Goal: Check status: Check status

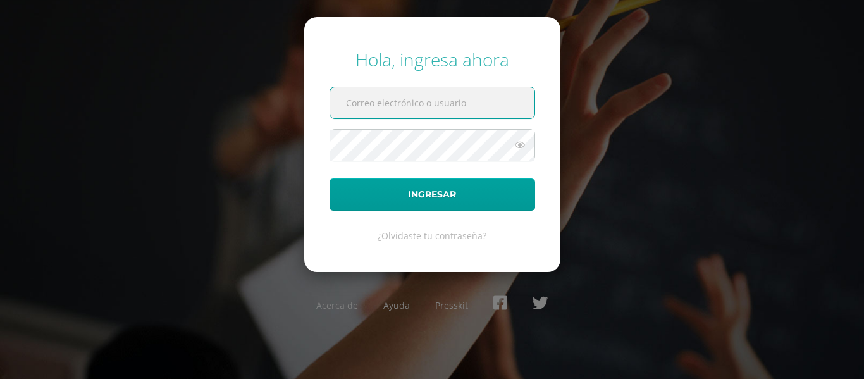
type input "ximenapadilla@colegiovalles.com"
click at [527, 149] on icon at bounding box center [520, 144] width 16 height 15
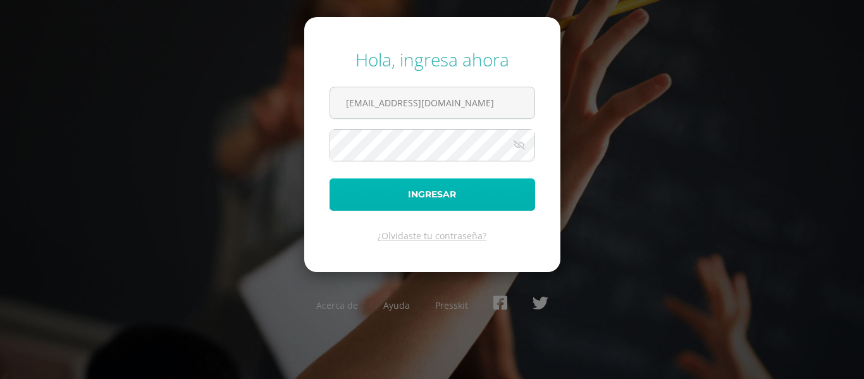
click at [451, 200] on button "Ingresar" at bounding box center [433, 194] width 206 height 32
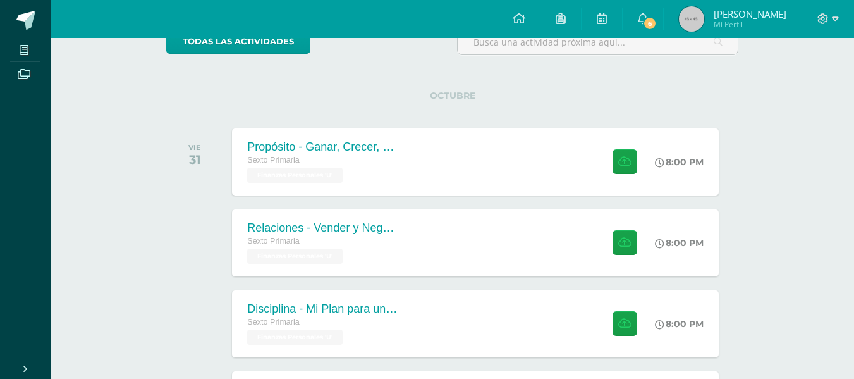
scroll to position [100, 0]
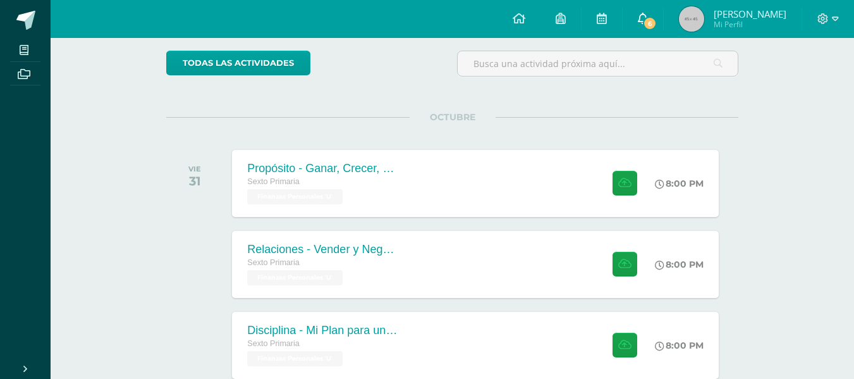
click at [633, 19] on link "6" at bounding box center [643, 19] width 40 height 38
drag, startPoint x: 775, startPoint y: 139, endPoint x: 773, endPoint y: 149, distance: 9.7
click at [773, 149] on div "Actividades recientes y próximas Tablero Pendientes de entrega Entregadas todas…" at bounding box center [453, 316] width 804 height 756
click at [835, 25] on span at bounding box center [829, 19] width 22 height 14
click at [593, 15] on link at bounding box center [602, 19] width 40 height 38
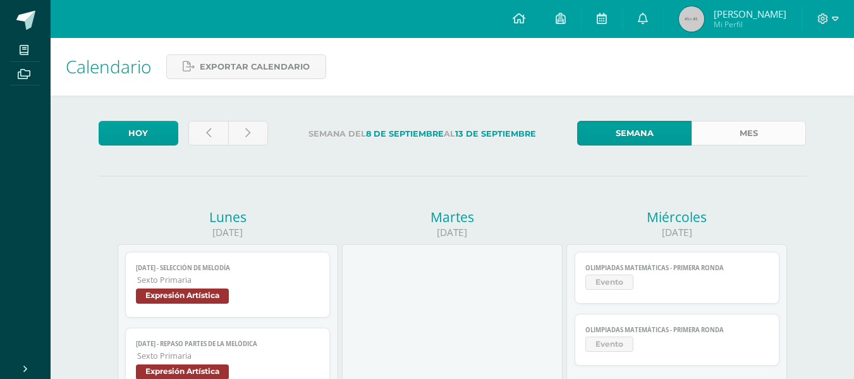
click at [736, 122] on link "Mes" at bounding box center [749, 133] width 114 height 25
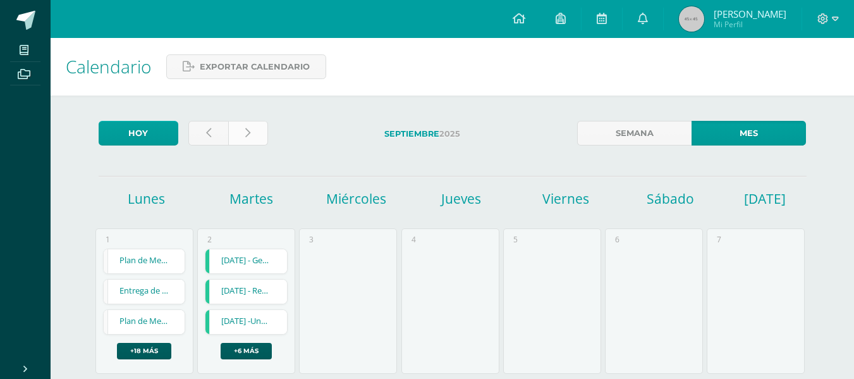
click at [247, 131] on icon at bounding box center [247, 133] width 5 height 11
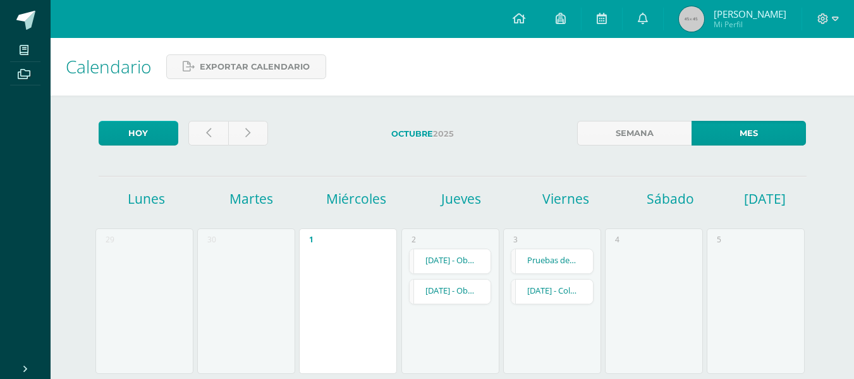
click at [13, 46] on span at bounding box center [24, 49] width 28 height 17
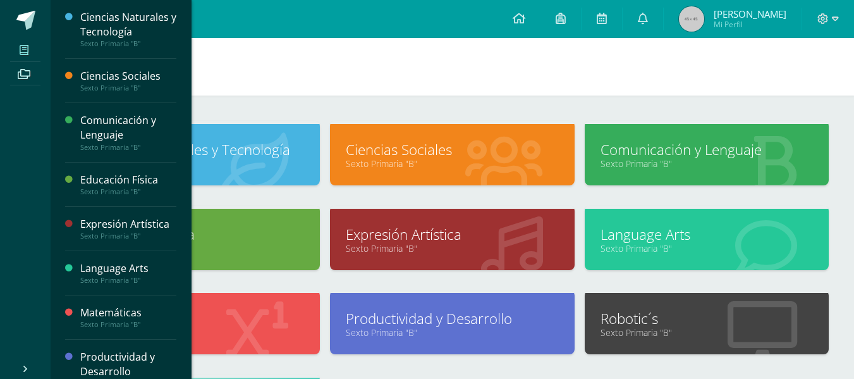
click at [444, 143] on link "Ciencias Sociales" at bounding box center [452, 150] width 213 height 20
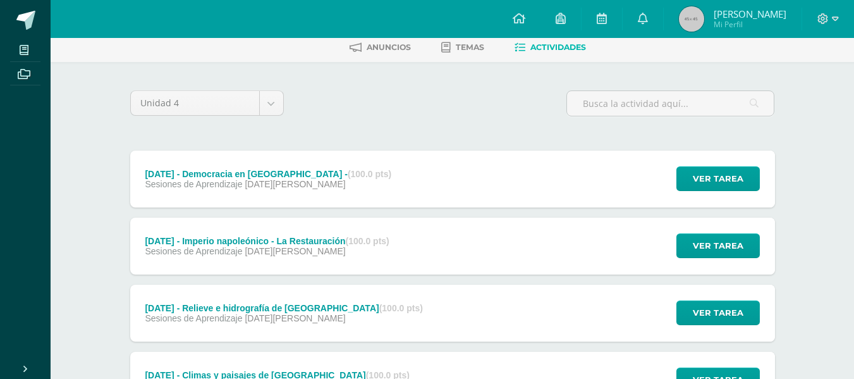
scroll to position [62, 0]
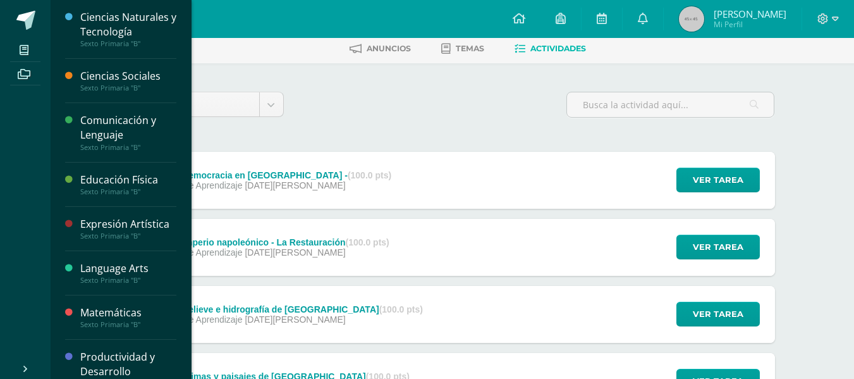
click at [109, 230] on div "Expresión Artística" at bounding box center [128, 224] width 96 height 15
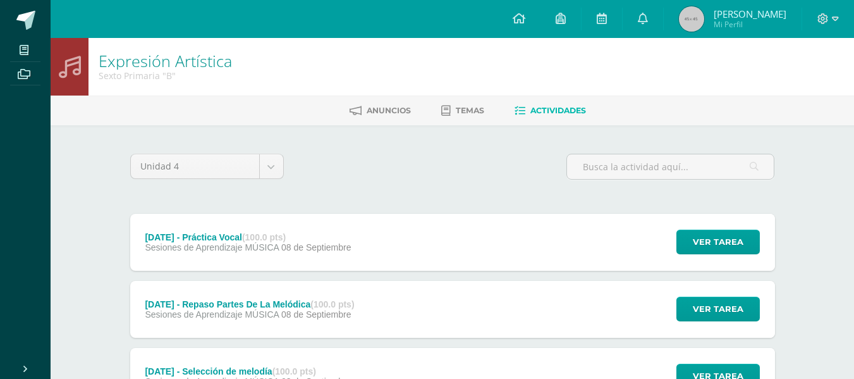
click at [443, 123] on div "Anuncios Temas Actividades" at bounding box center [468, 110] width 834 height 30
click at [465, 97] on div "Anuncios Temas Actividades" at bounding box center [468, 110] width 834 height 30
click at [478, 119] on link "Temas" at bounding box center [462, 111] width 43 height 20
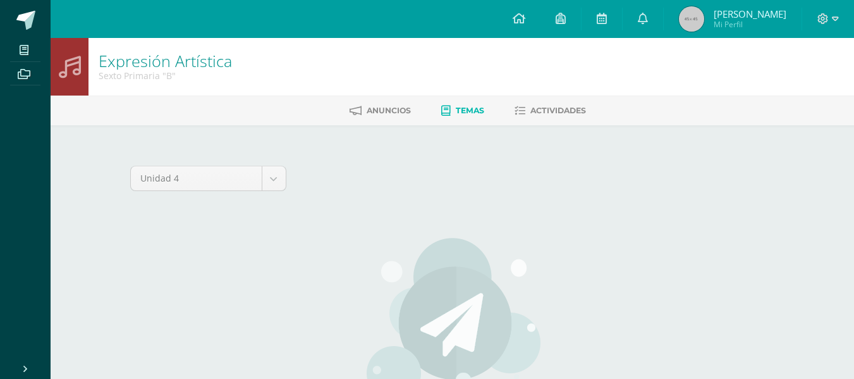
click at [809, 20] on div at bounding box center [829, 19] width 52 height 38
click at [842, 39] on div "Expresión Artística Sexto Primaria "B"" at bounding box center [453, 67] width 804 height 58
click at [837, 20] on icon at bounding box center [835, 18] width 7 height 11
click at [706, 23] on span "[PERSON_NAME] Mi Perfil" at bounding box center [733, 18] width 113 height 25
click at [561, 22] on icon at bounding box center [561, 18] width 10 height 11
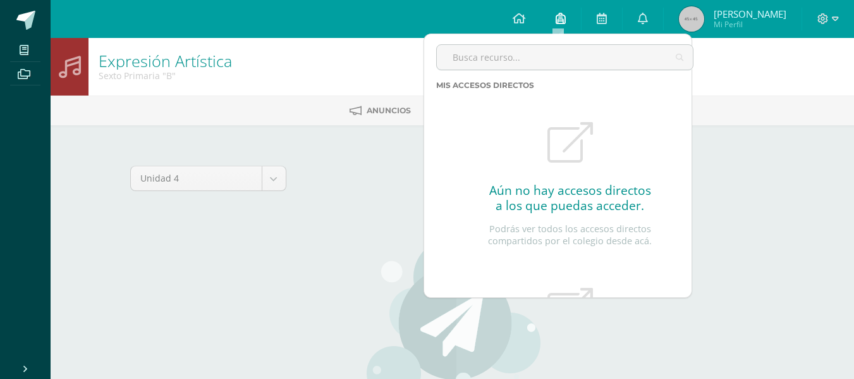
click at [561, 22] on icon at bounding box center [561, 18] width 10 height 11
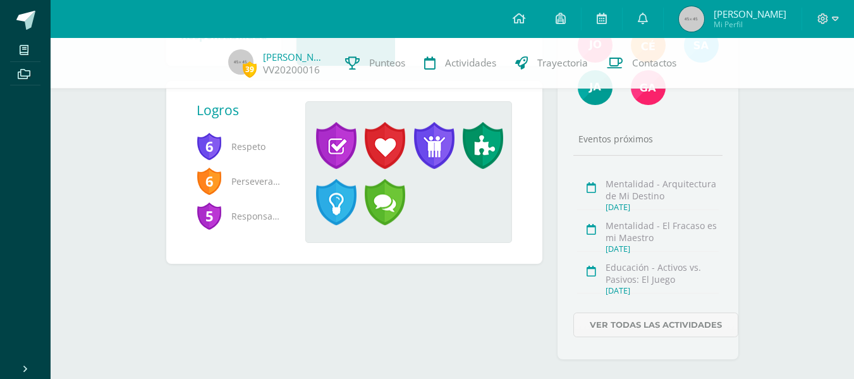
scroll to position [306, 0]
click at [690, 262] on div "Educación - Activos vs. Pasivos: El Juego" at bounding box center [662, 273] width 113 height 24
click at [703, 239] on div "Mentalidad - El Fracaso es mi Maestro" at bounding box center [662, 231] width 113 height 24
click at [694, 180] on div "Mentalidad - Arquitectura de Mi Destino" at bounding box center [662, 189] width 113 height 24
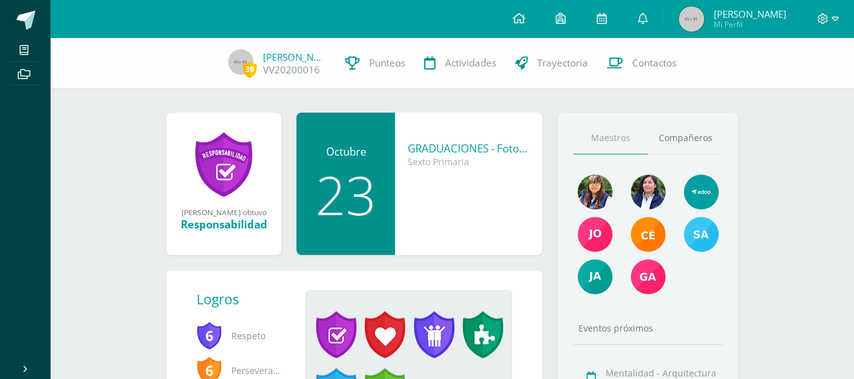
scroll to position [125, 0]
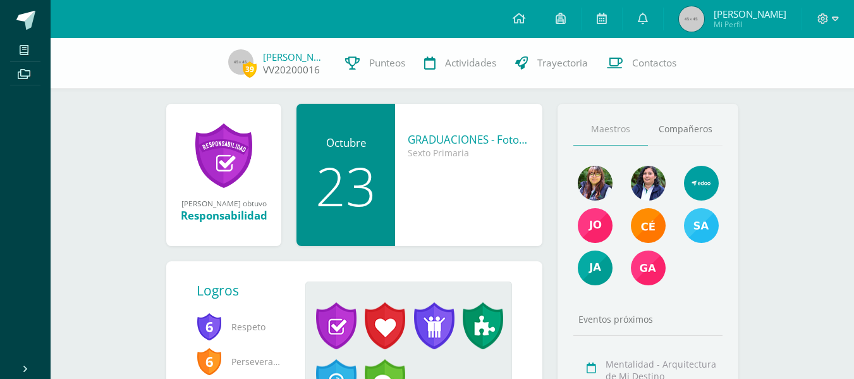
click at [240, 66] on img at bounding box center [240, 61] width 25 height 25
click at [406, 66] on link "Punteos" at bounding box center [375, 63] width 79 height 51
click at [379, 66] on span "Punteos" at bounding box center [387, 62] width 36 height 13
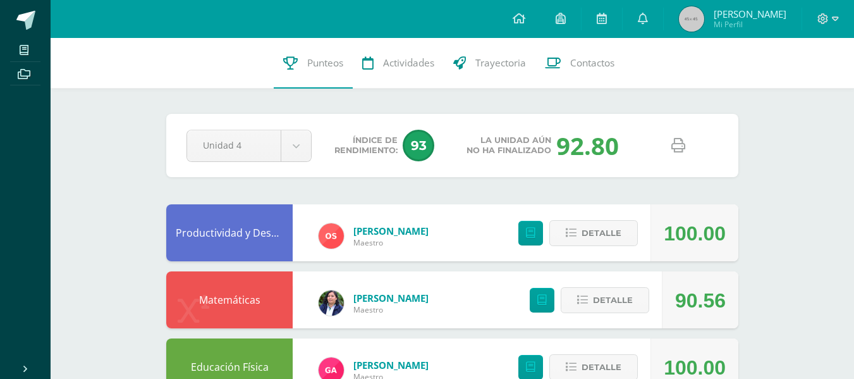
click at [415, 140] on span "93" at bounding box center [419, 146] width 32 height 32
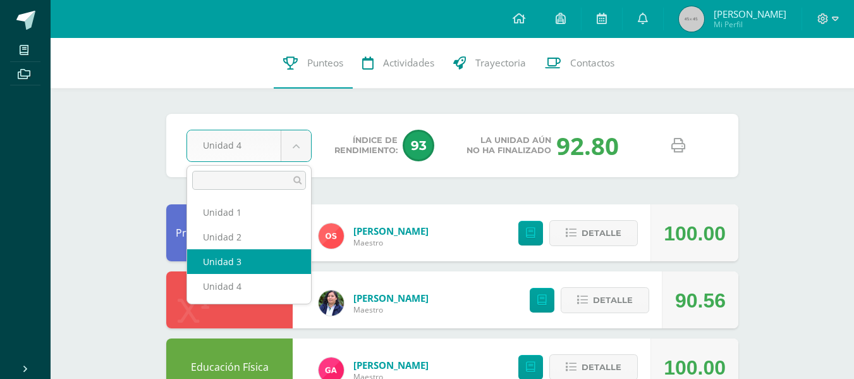
drag, startPoint x: 230, startPoint y: 273, endPoint x: 225, endPoint y: 261, distance: 13.6
select select "Unidad 3"
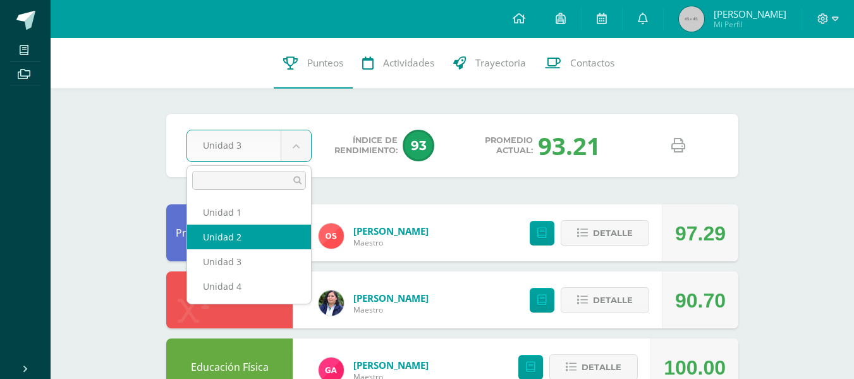
select select "Unidad 2"
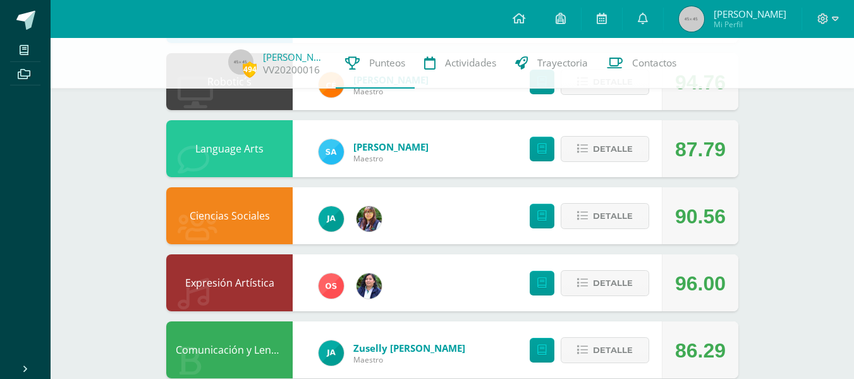
scroll to position [439, 0]
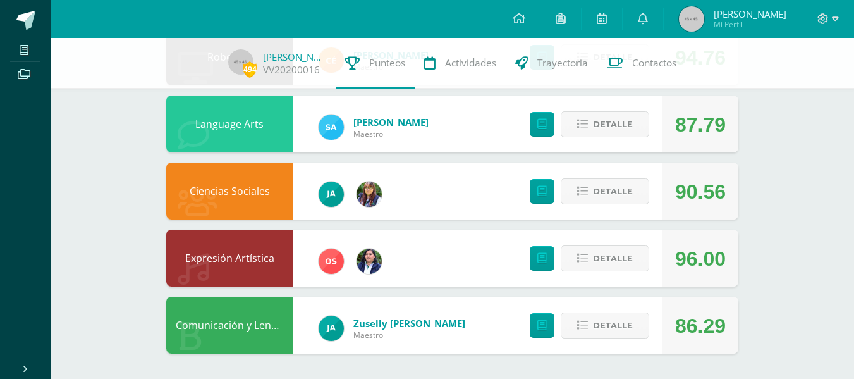
drag, startPoint x: 0, startPoint y: 0, endPoint x: 863, endPoint y: 361, distance: 935.8
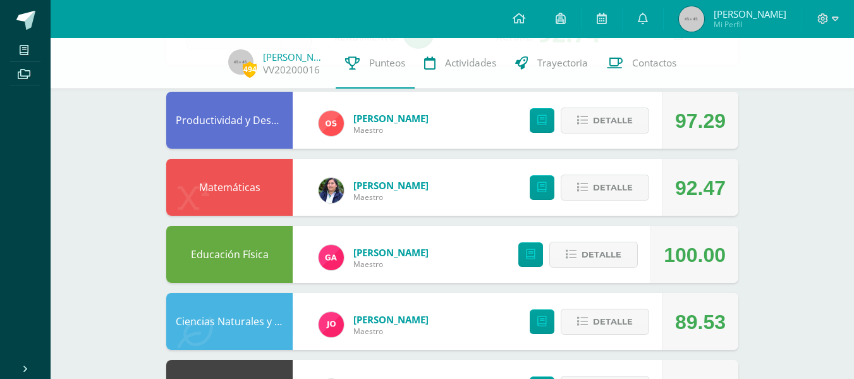
scroll to position [0, 0]
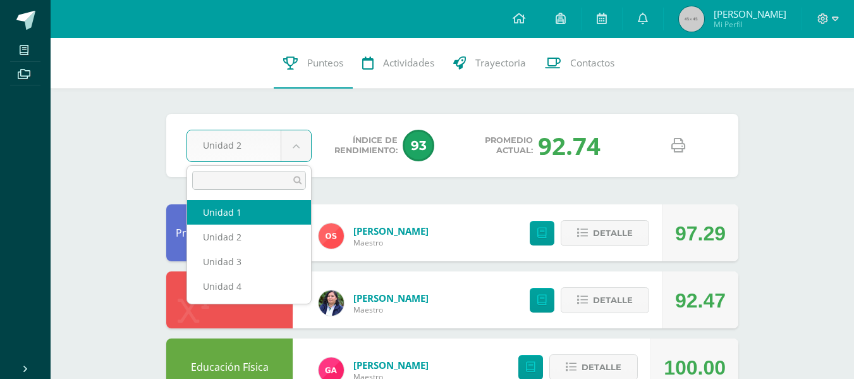
select select "Unidad 1"
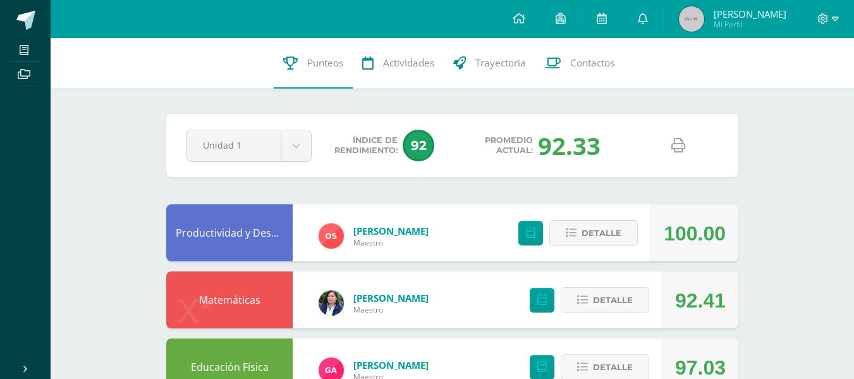
click at [392, 154] on span "Índice de Rendimiento:" at bounding box center [366, 145] width 63 height 20
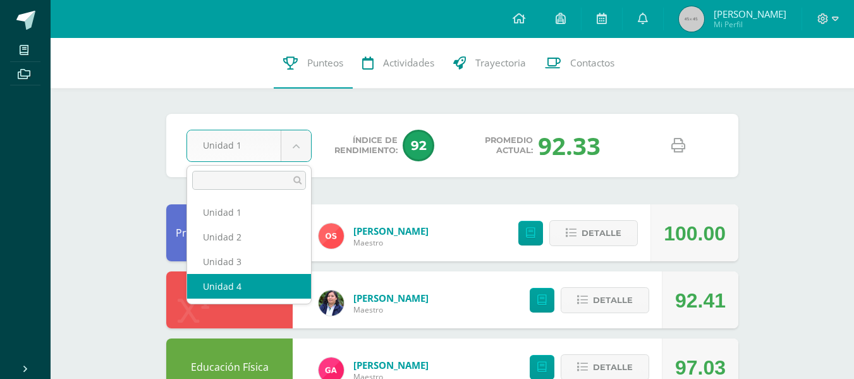
select select "Unidad 4"
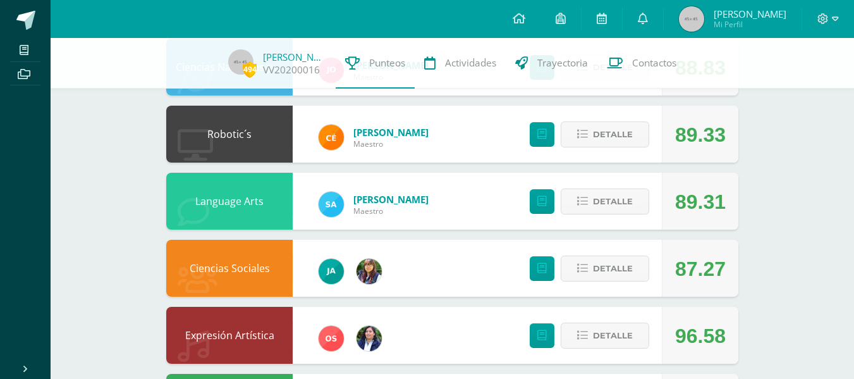
scroll to position [439, 0]
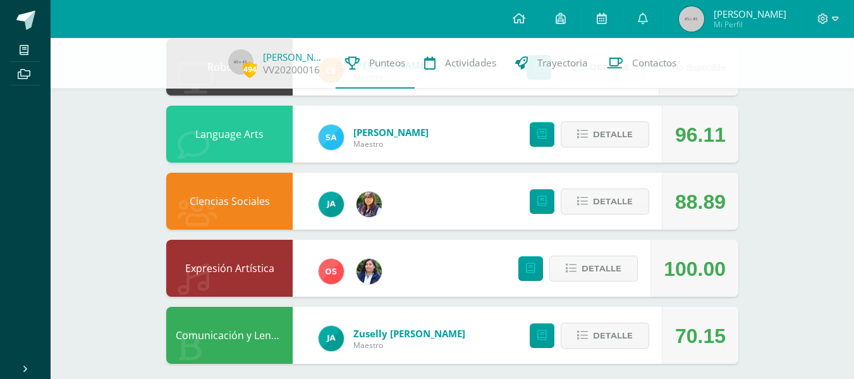
scroll to position [439, 0]
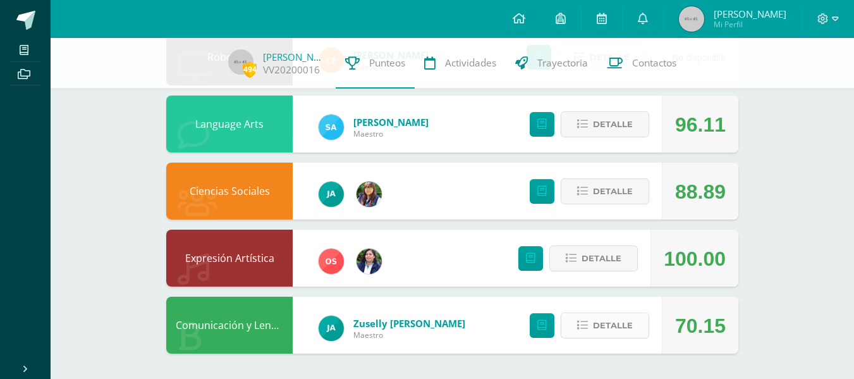
click at [595, 330] on span "Detalle" at bounding box center [613, 325] width 40 height 23
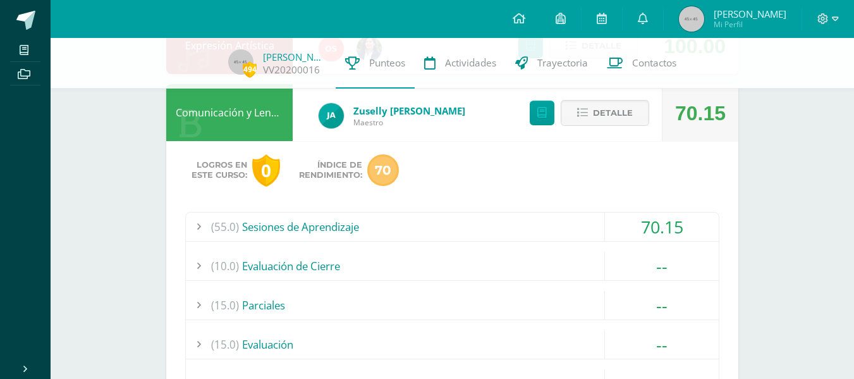
scroll to position [634, 0]
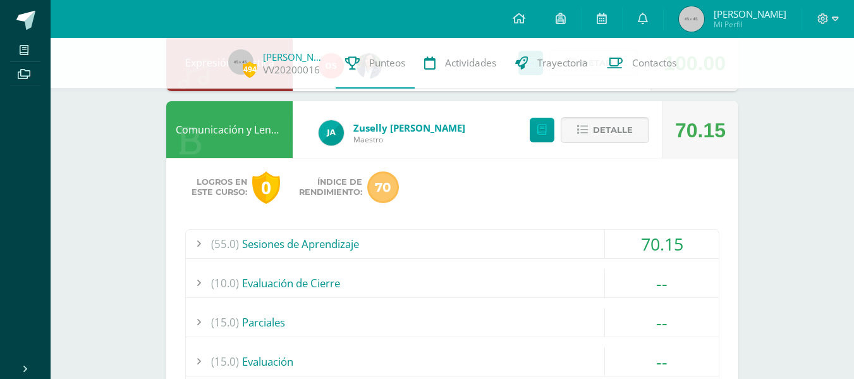
click at [703, 243] on div "70.15" at bounding box center [662, 244] width 114 height 28
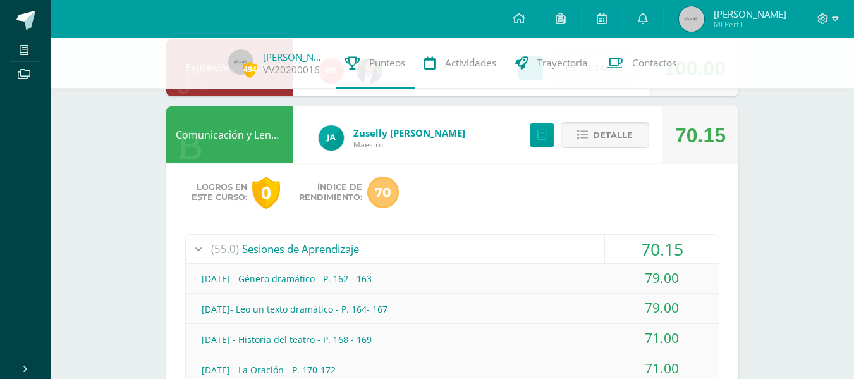
scroll to position [626, 0]
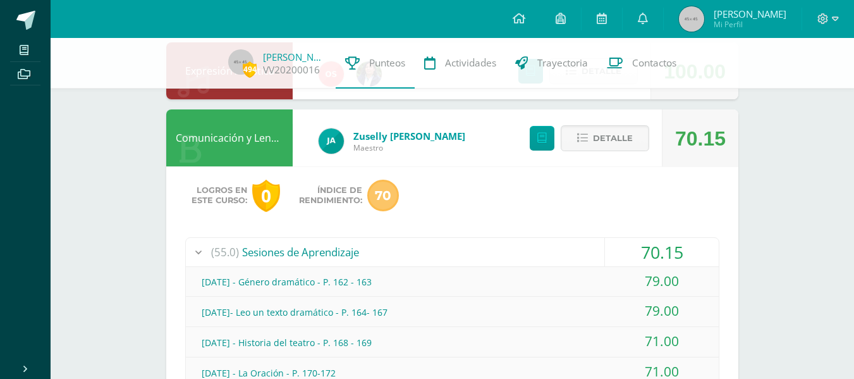
click at [454, 267] on div "Agosto 11 - Género dramático - P. 162 - 163 79.00" at bounding box center [452, 282] width 533 height 30
click at [452, 245] on div "(55.0) Sesiones de Aprendizaje" at bounding box center [452, 252] width 533 height 28
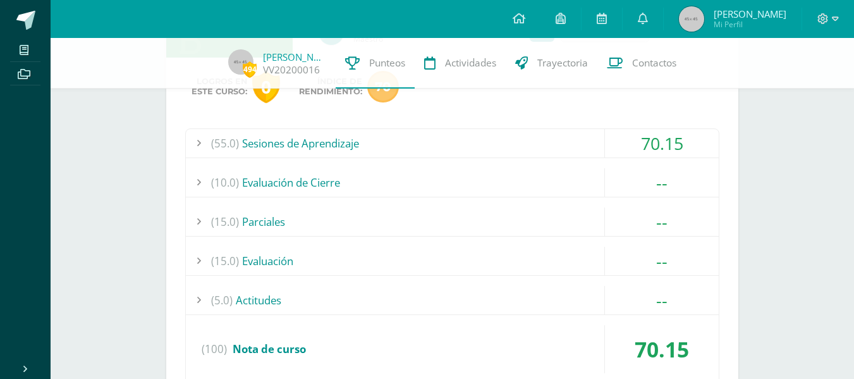
scroll to position [727, 0]
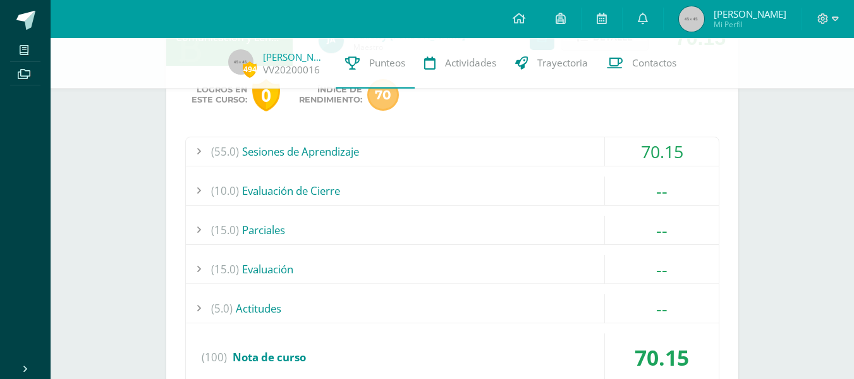
click at [508, 304] on div "(5.0) Actitudes" at bounding box center [452, 308] width 533 height 28
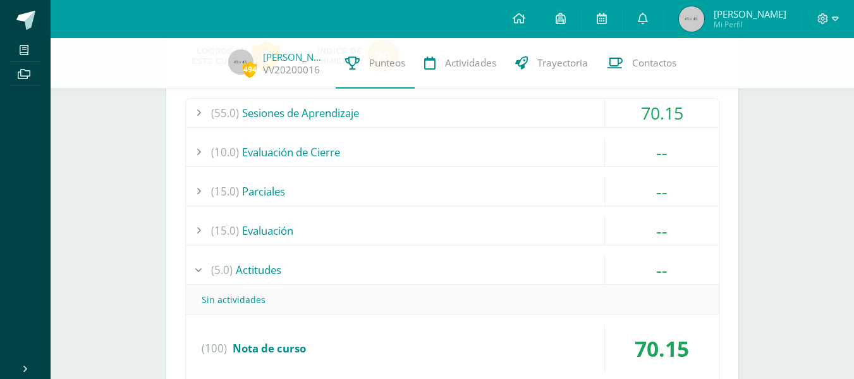
scroll to position [785, 0]
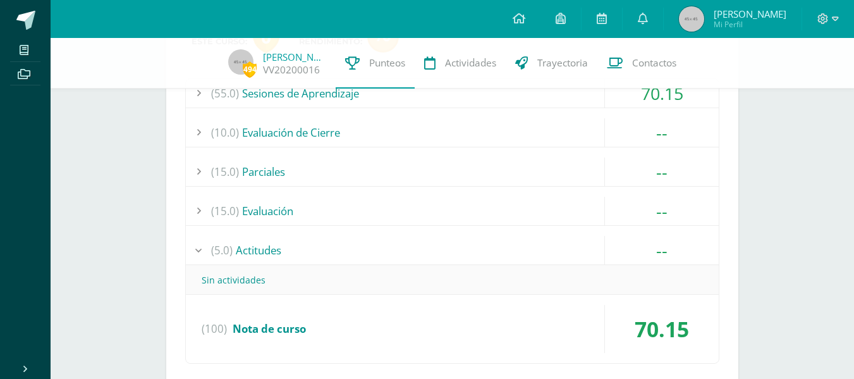
click at [673, 244] on div "--" at bounding box center [662, 250] width 114 height 28
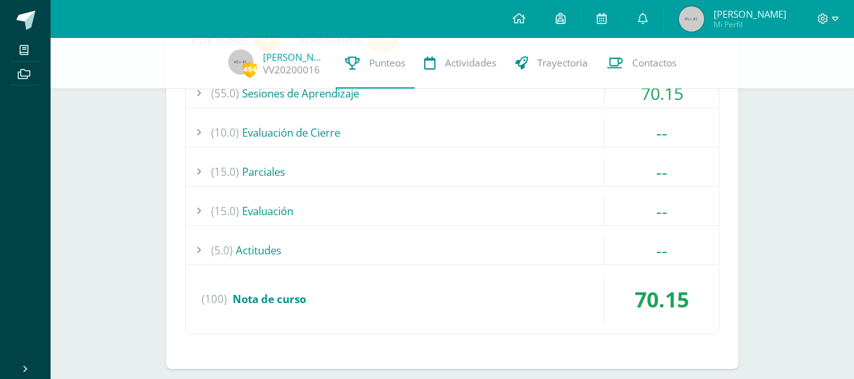
click at [664, 192] on div "(55.0) Sesiones de Aprendizaje 70.15 [DATE] - Género dramático - P. 162 - 163 7…" at bounding box center [452, 206] width 534 height 256
click at [666, 205] on div "--" at bounding box center [662, 211] width 114 height 28
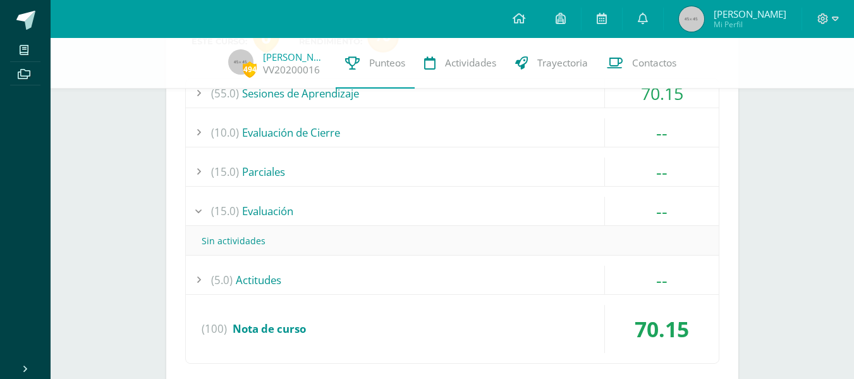
click at [665, 207] on div "--" at bounding box center [662, 211] width 114 height 28
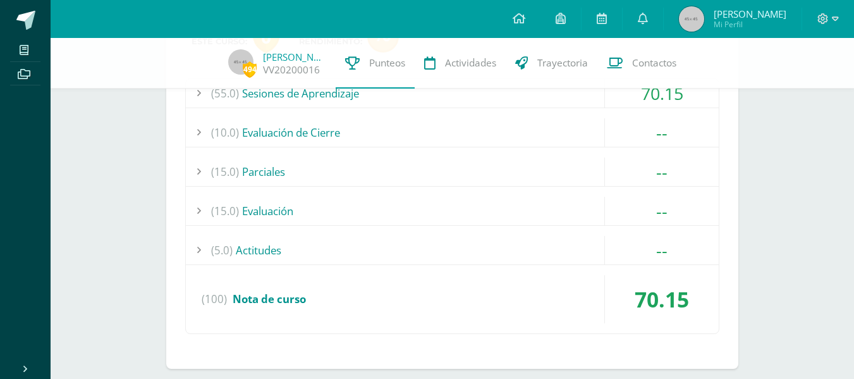
click at [663, 178] on div "--" at bounding box center [662, 171] width 114 height 28
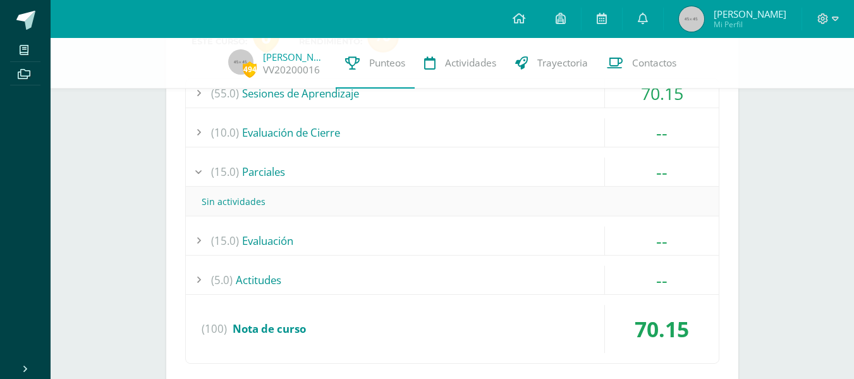
click at [663, 178] on div "--" at bounding box center [662, 171] width 114 height 28
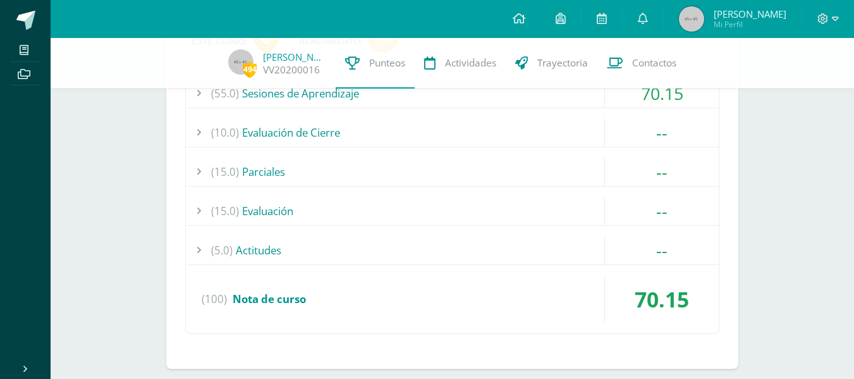
click at [658, 129] on div "--" at bounding box center [662, 132] width 114 height 28
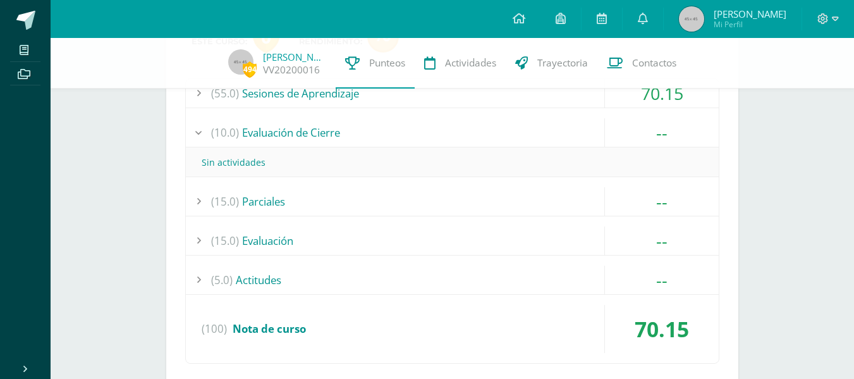
click at [658, 129] on div "--" at bounding box center [662, 132] width 114 height 28
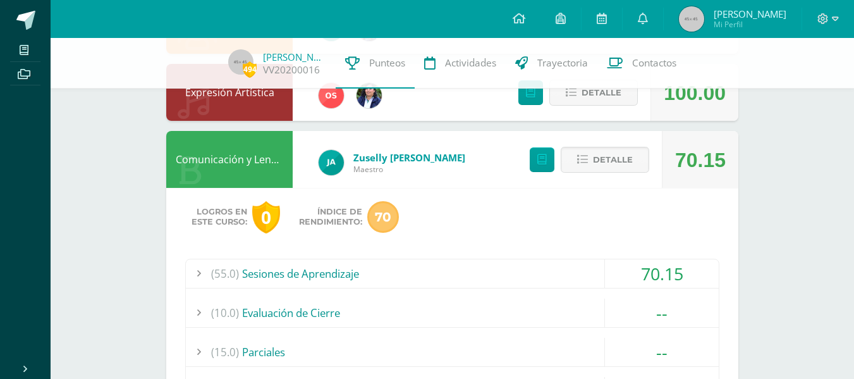
scroll to position [576, 0]
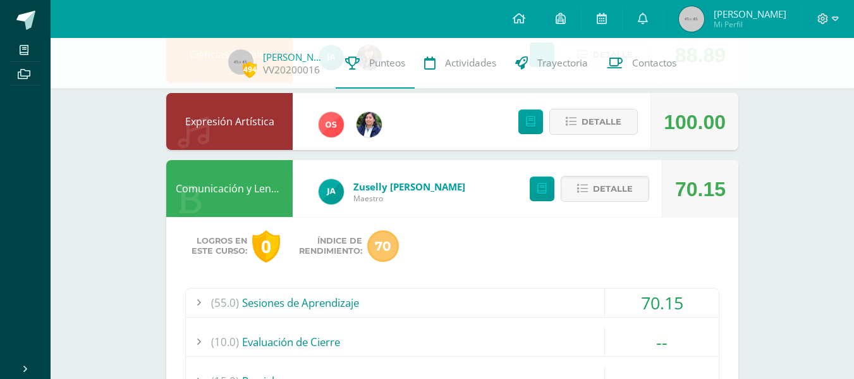
click at [391, 160] on div "Comunicación y Lenguaje Zuselly Ambrocio Maestro 70.15 Detalle Logros en este c…" at bounding box center [452, 369] width 572 height 418
click at [391, 162] on div "Comunicación y Lenguaje Zuselly Ambrocio Maestro 70.15 Detalle Logros en este c…" at bounding box center [452, 369] width 572 height 418
click at [403, 178] on div "Zuselly Ambrocio Maestro" at bounding box center [392, 191] width 172 height 57
click at [694, 198] on div "70.15" at bounding box center [700, 189] width 51 height 57
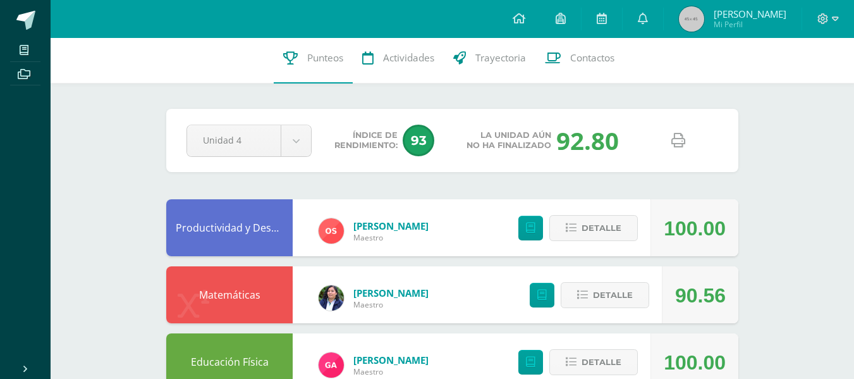
scroll to position [0, 0]
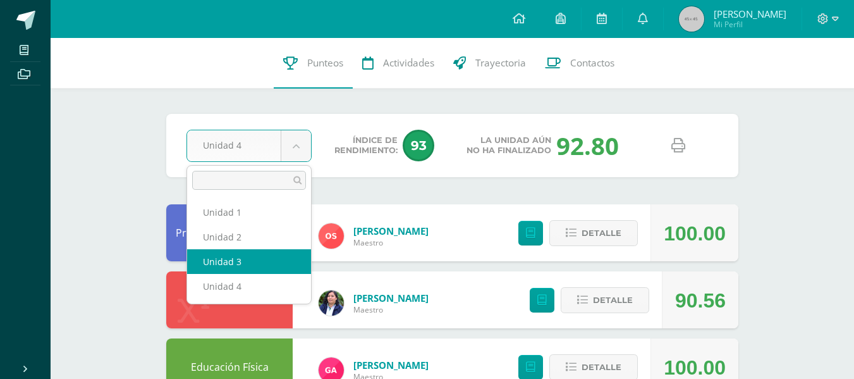
select select "Unidad 3"
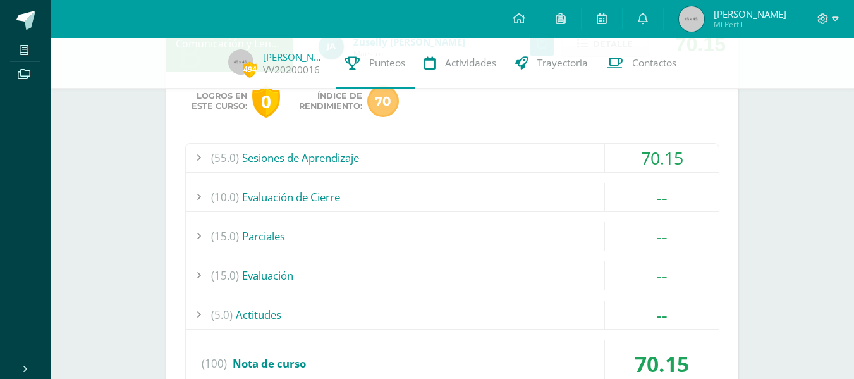
scroll to position [800, 0]
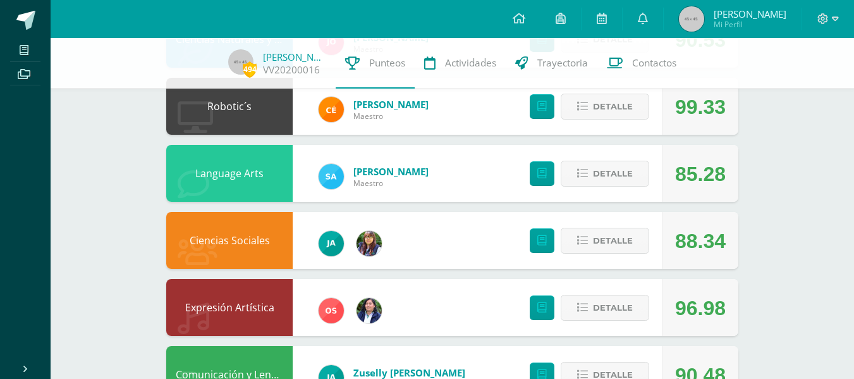
scroll to position [439, 0]
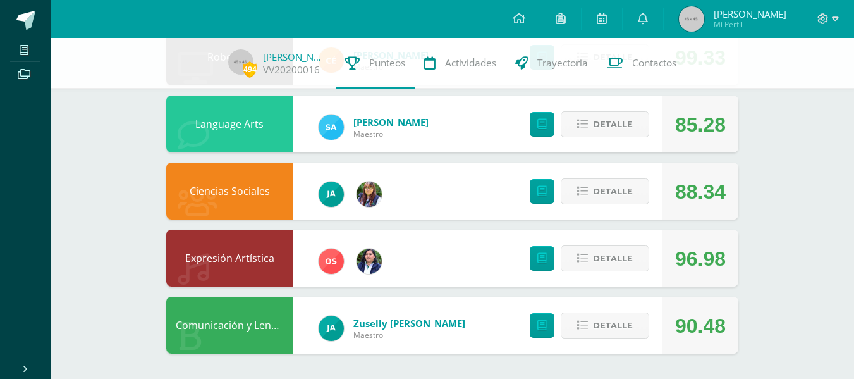
drag, startPoint x: 819, startPoint y: 377, endPoint x: 830, endPoint y: 395, distance: 21.3
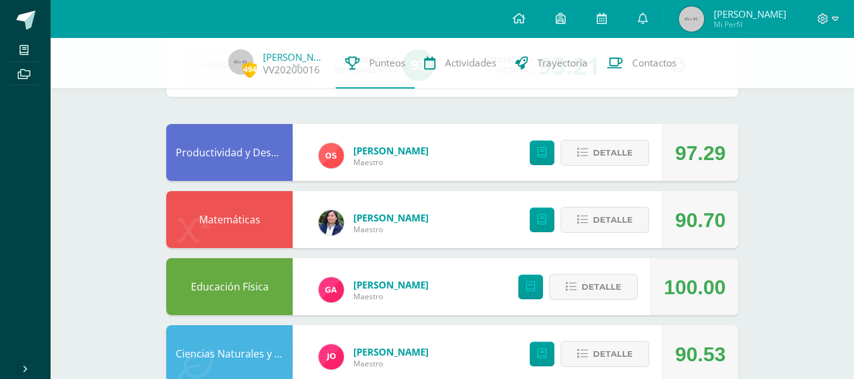
scroll to position [0, 0]
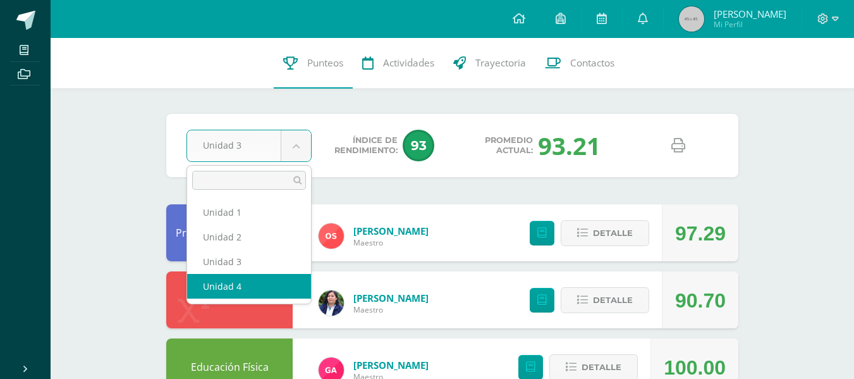
select select "Unidad 4"
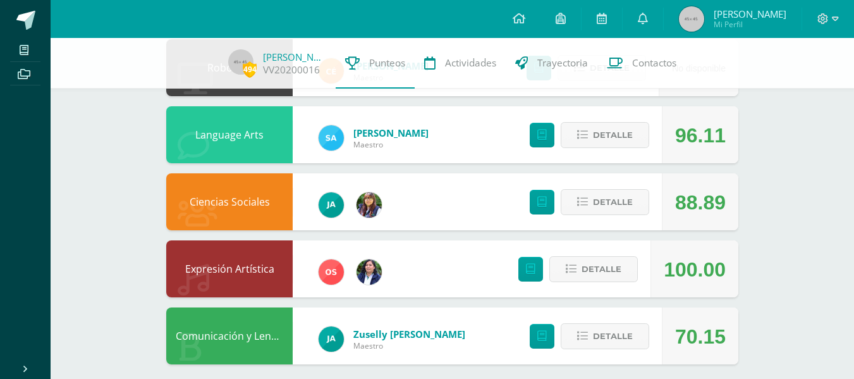
scroll to position [439, 0]
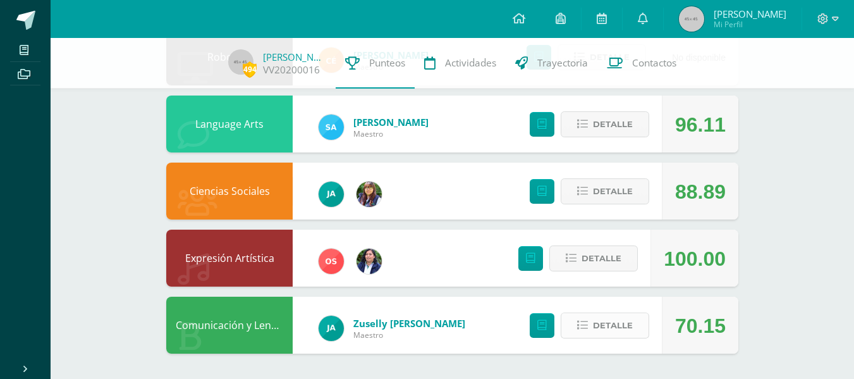
click at [649, 316] on button "Detalle" at bounding box center [605, 325] width 89 height 26
click at [632, 336] on span "Detalle" at bounding box center [613, 325] width 40 height 23
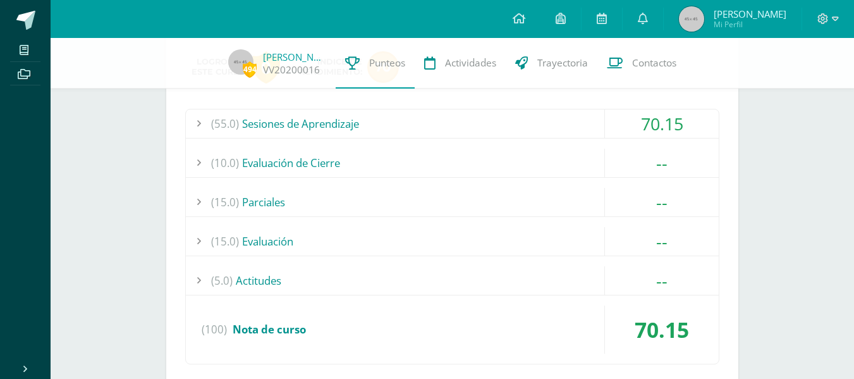
scroll to position [755, 0]
drag, startPoint x: 668, startPoint y: 153, endPoint x: 638, endPoint y: 177, distance: 38.7
click at [638, 177] on div "(55.0) Sesiones de Aprendizaje 70.15 [DATE] - Género dramático - P. 162 - 163 7…" at bounding box center [452, 236] width 534 height 256
click at [669, 238] on div "--" at bounding box center [662, 240] width 114 height 28
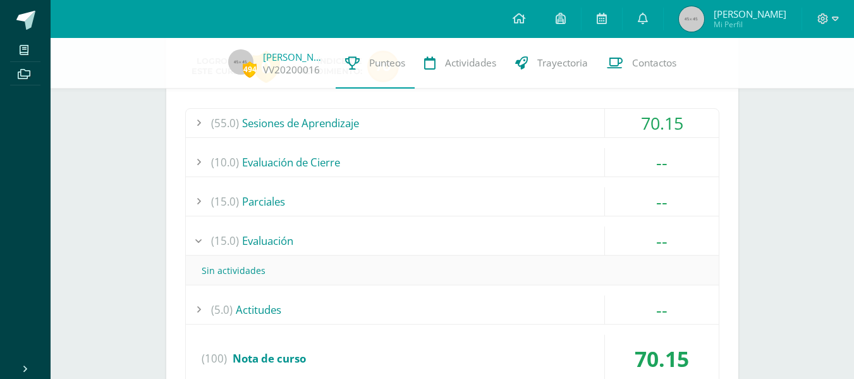
click at [185, 239] on div "(55.0) Sesiones de Aprendizaje 70.15 [DATE] - Género dramático - P. 162 - 163 7…" at bounding box center [452, 251] width 534 height 286
click at [191, 238] on div at bounding box center [198, 240] width 25 height 28
